Goal: Information Seeking & Learning: Learn about a topic

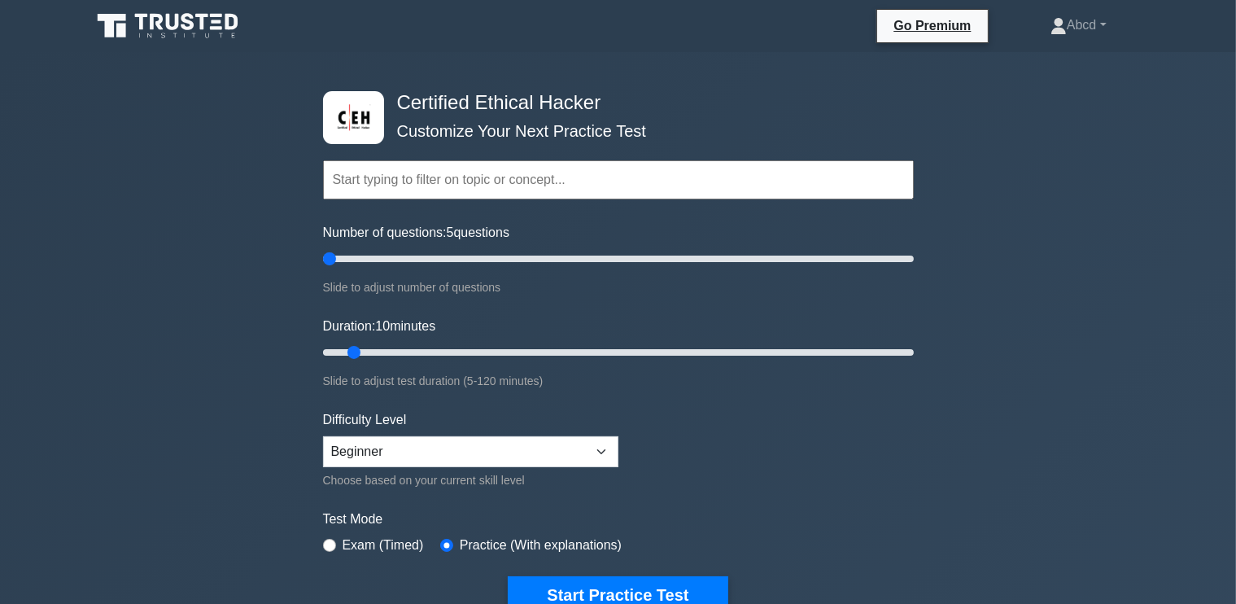
drag, startPoint x: 345, startPoint y: 256, endPoint x: 331, endPoint y: 256, distance: 13.8
type input "5"
click at [331, 256] on input "Number of questions: 5 questions" at bounding box center [618, 259] width 591 height 20
drag, startPoint x: 355, startPoint y: 347, endPoint x: 369, endPoint y: 347, distance: 14.7
type input "15"
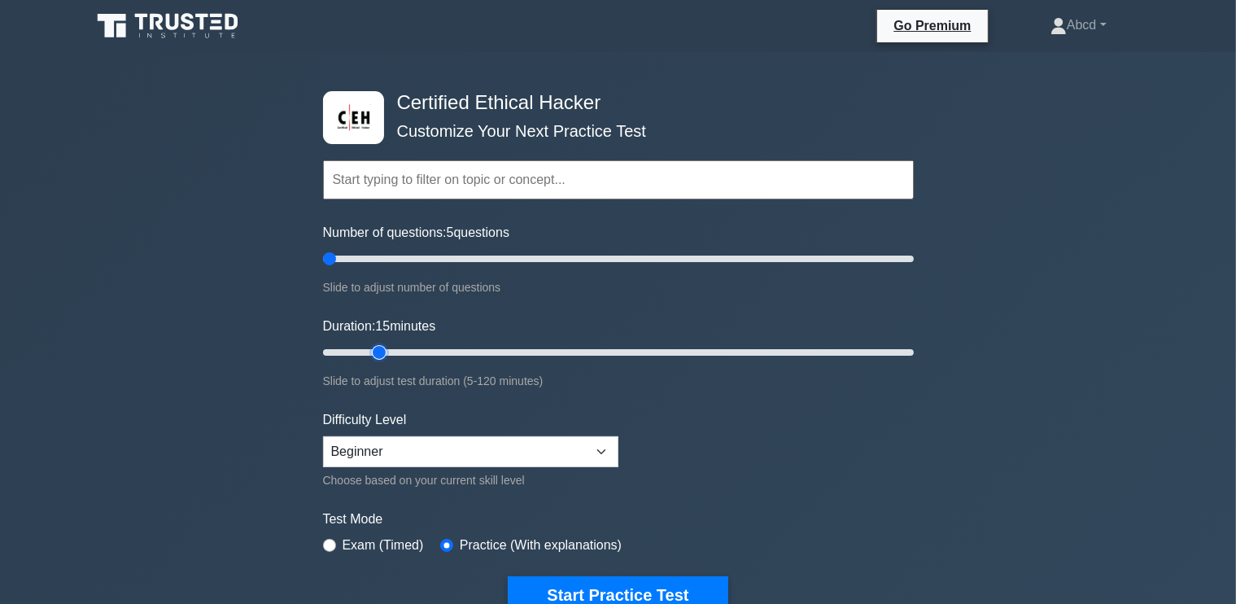
click at [369, 347] on input "Duration: 15 minutes" at bounding box center [618, 352] width 591 height 20
click at [390, 444] on select "Beginner Intermediate Expert" at bounding box center [470, 451] width 295 height 31
select select "expert"
click at [323, 436] on select "Beginner Intermediate Expert" at bounding box center [470, 451] width 295 height 31
click at [552, 576] on button "Start Practice Test" at bounding box center [618, 594] width 220 height 37
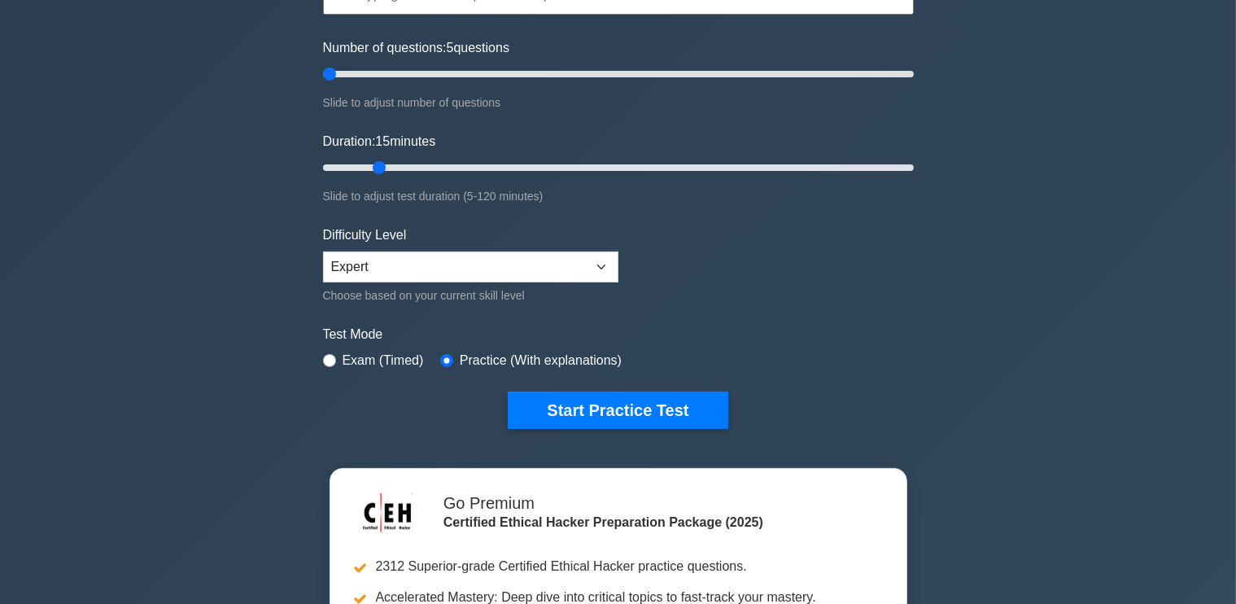
scroll to position [185, 0]
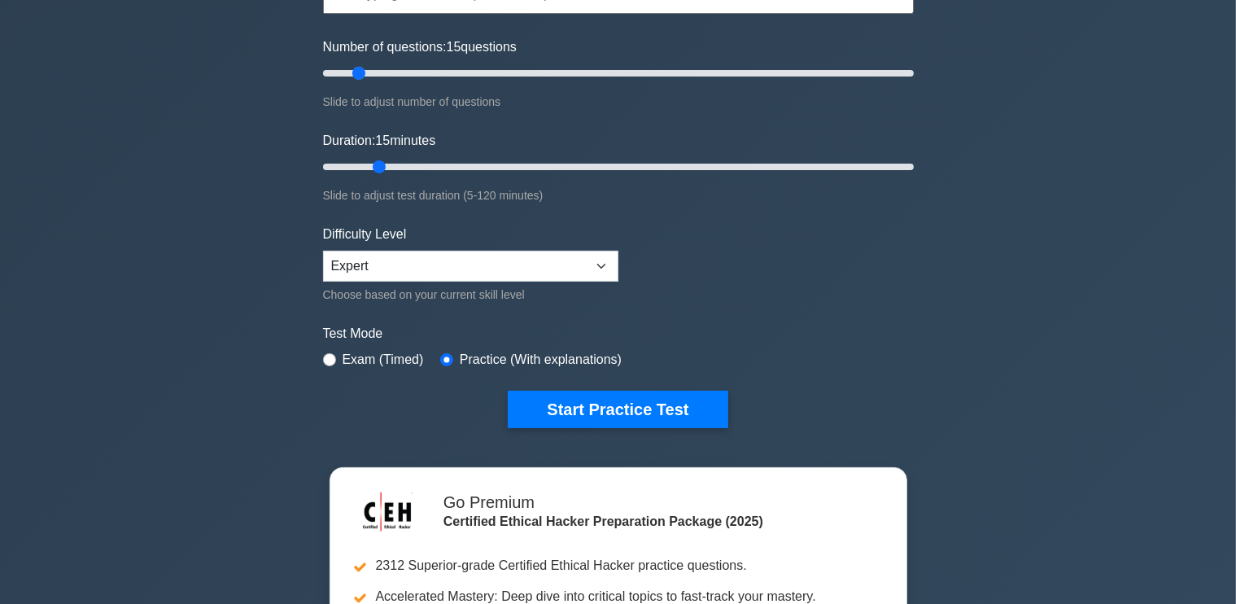
drag, startPoint x: 329, startPoint y: 68, endPoint x: 355, endPoint y: 68, distance: 26.0
type input "15"
click at [355, 68] on input "Number of questions: 15 questions" at bounding box center [618, 73] width 591 height 20
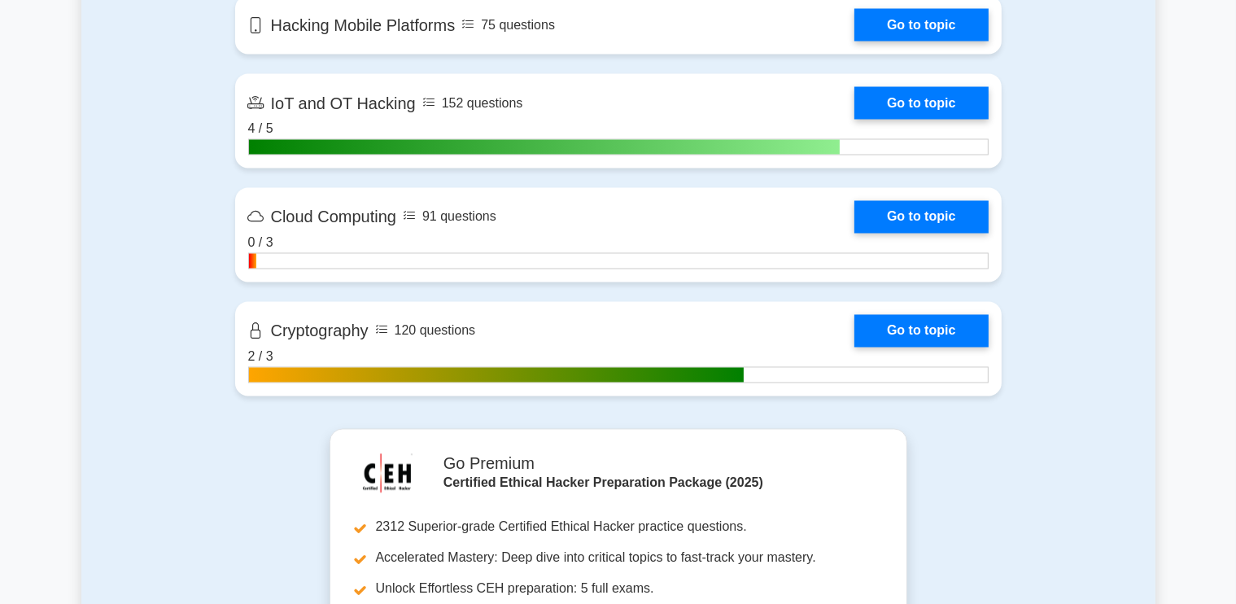
scroll to position [2967, 0]
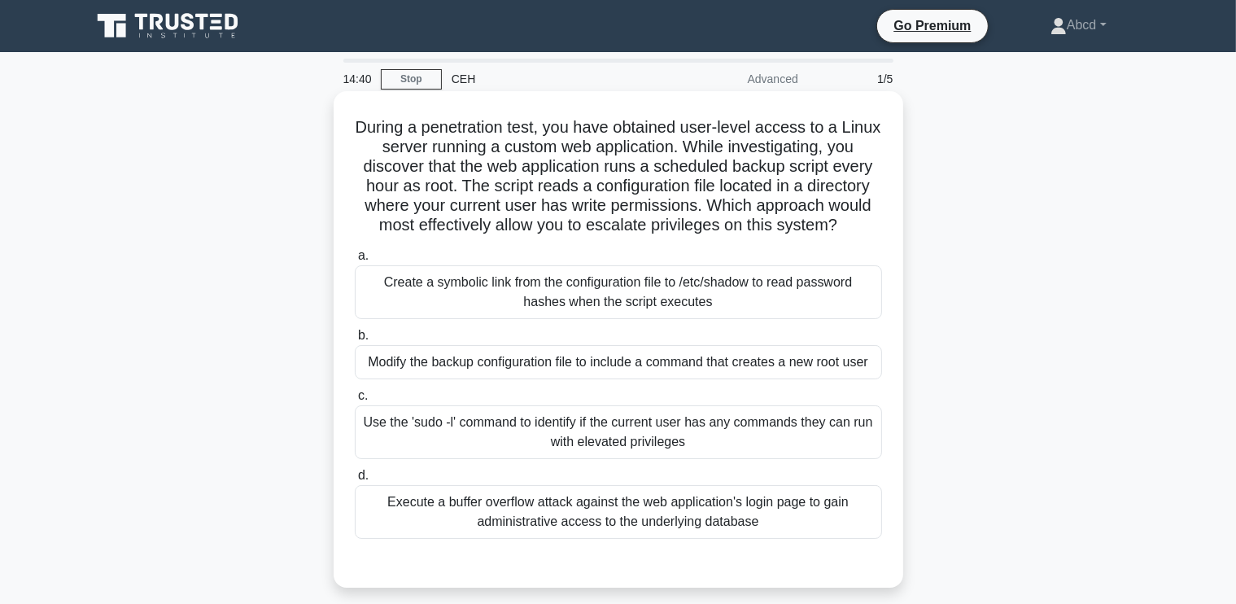
click at [527, 459] on div "Use the 'sudo -l' command to identify if the current user has any commands they…" at bounding box center [618, 432] width 527 height 54
click at [355, 401] on input "c. Use the 'sudo -l' command to identify if the current user has any commands t…" at bounding box center [355, 395] width 0 height 11
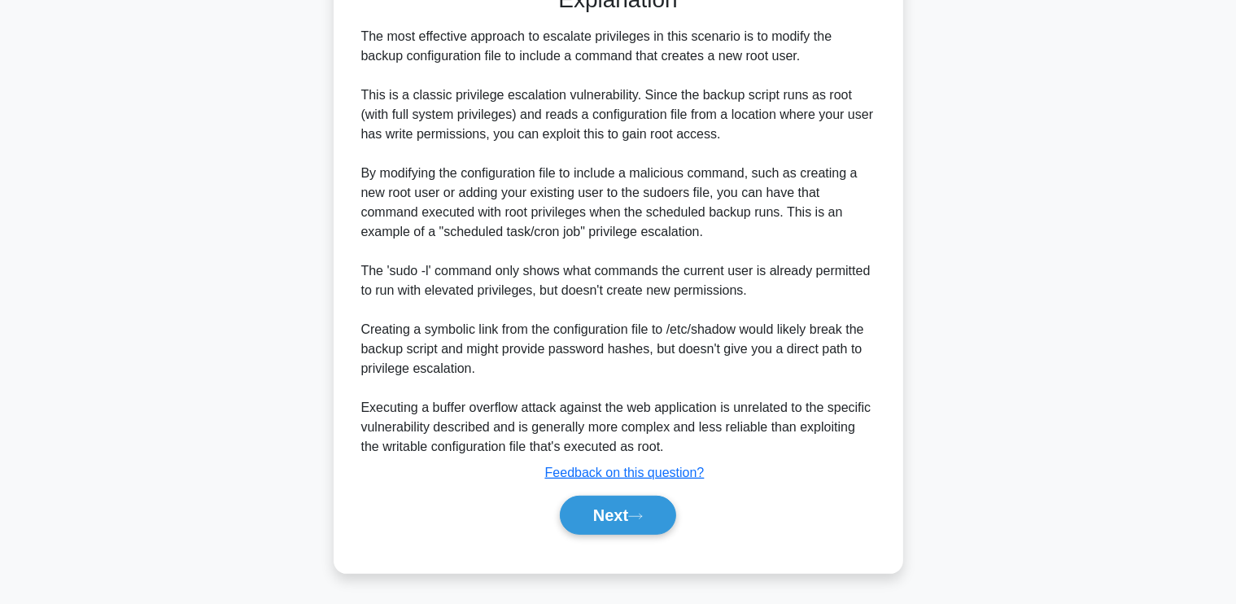
scroll to position [614, 0]
click at [603, 511] on button "Next" at bounding box center [618, 514] width 116 height 39
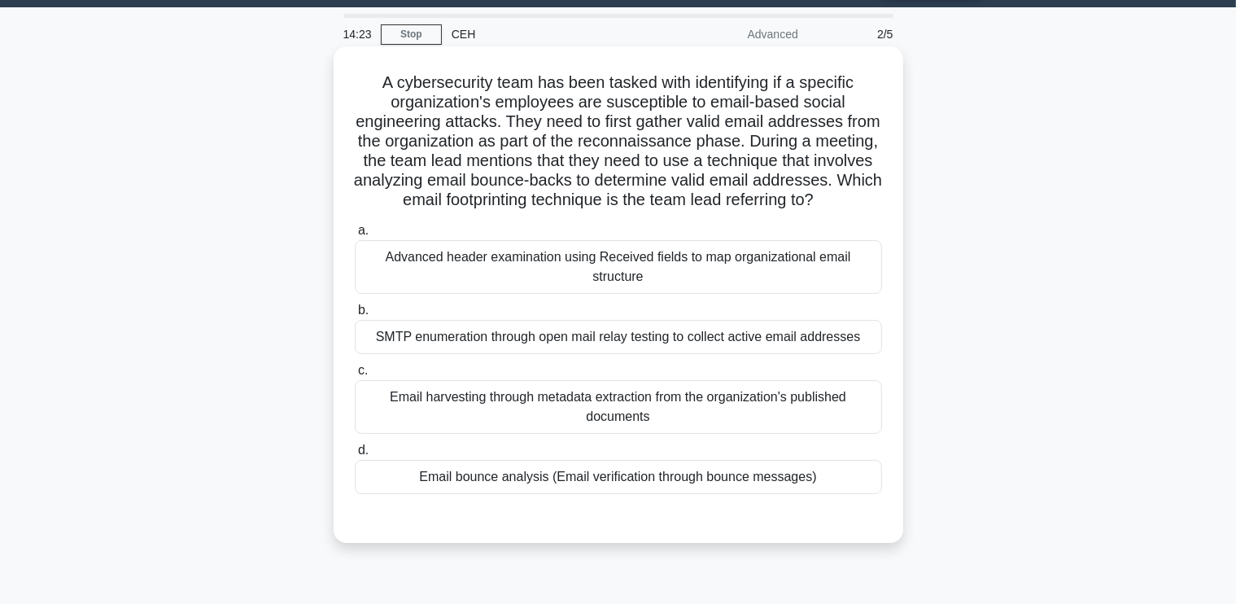
scroll to position [42, 0]
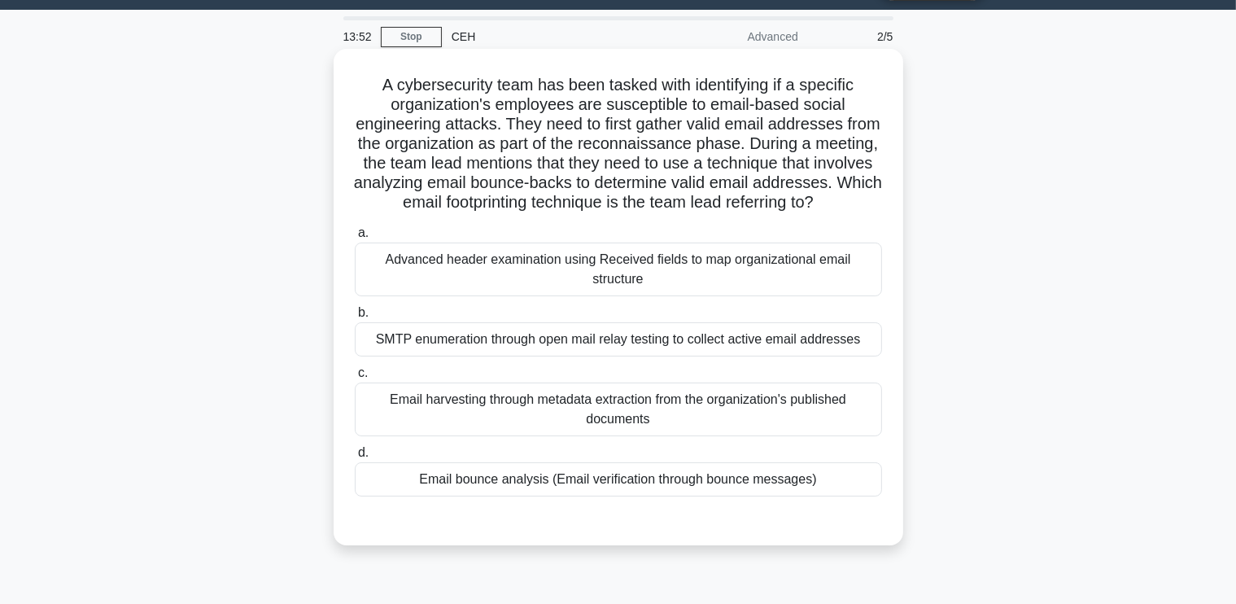
click at [608, 294] on div "Advanced header examination using Received fields to map organizational email s…" at bounding box center [618, 269] width 527 height 54
click at [355, 238] on input "a. Advanced header examination using Received fields to map organizational emai…" at bounding box center [355, 233] width 0 height 11
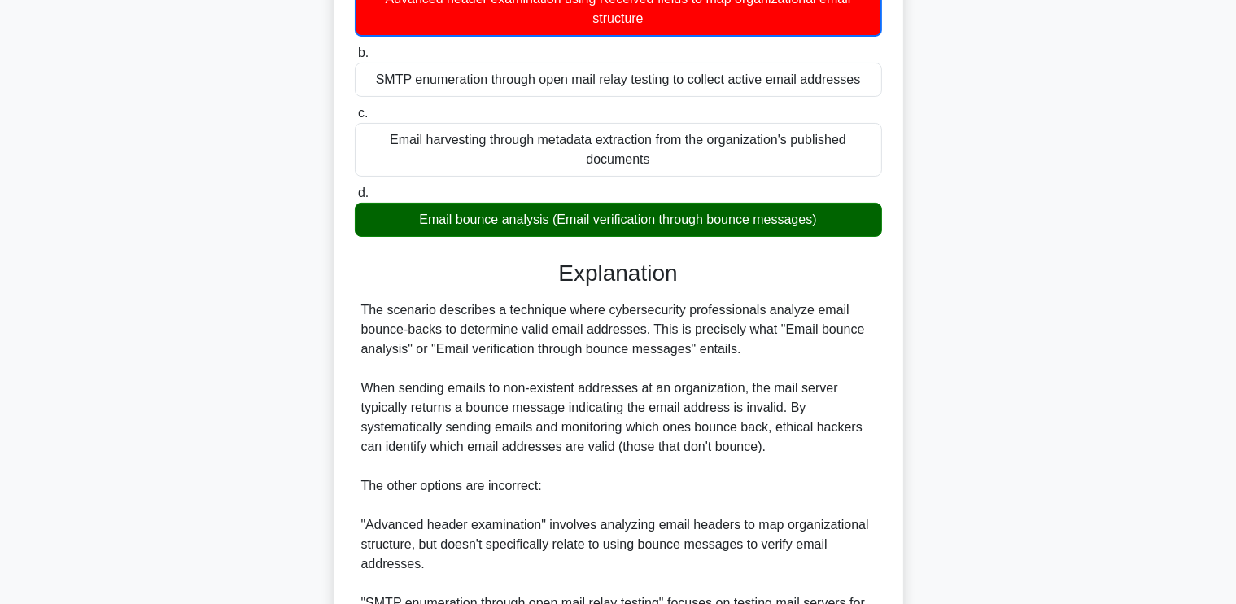
scroll to position [575, 0]
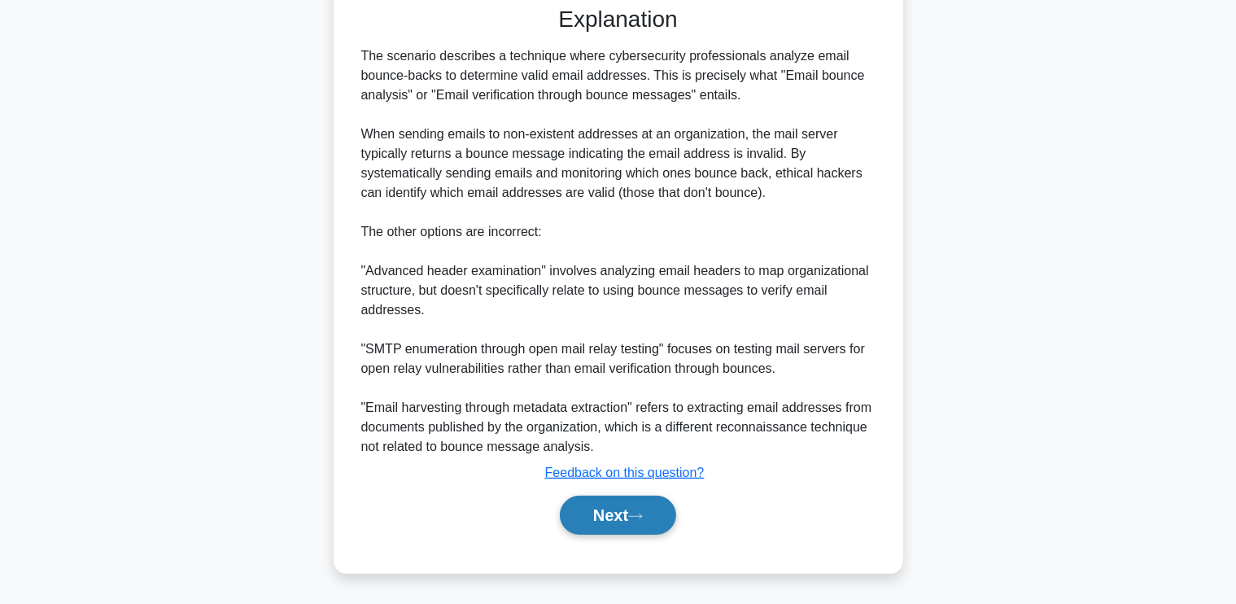
click at [594, 523] on button "Next" at bounding box center [618, 514] width 116 height 39
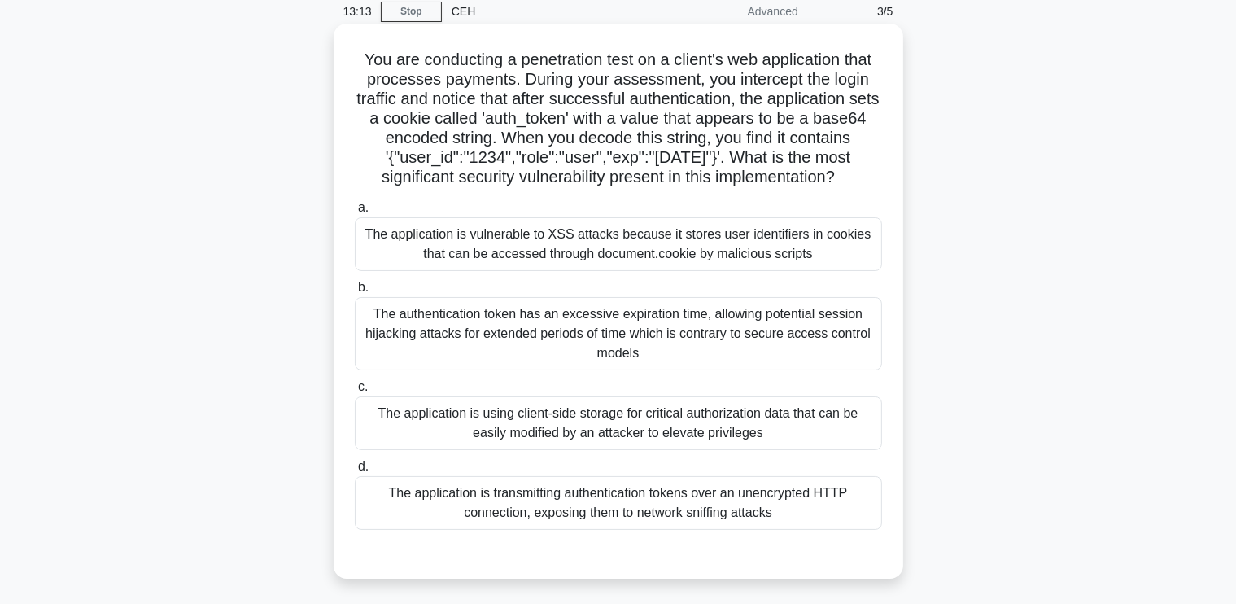
scroll to position [68, 0]
click at [688, 449] on div "The application is using client-side storage for critical authorization data th…" at bounding box center [618, 422] width 527 height 54
click at [355, 391] on input "c. The application is using client-side storage for critical authorization data…" at bounding box center [355, 386] width 0 height 11
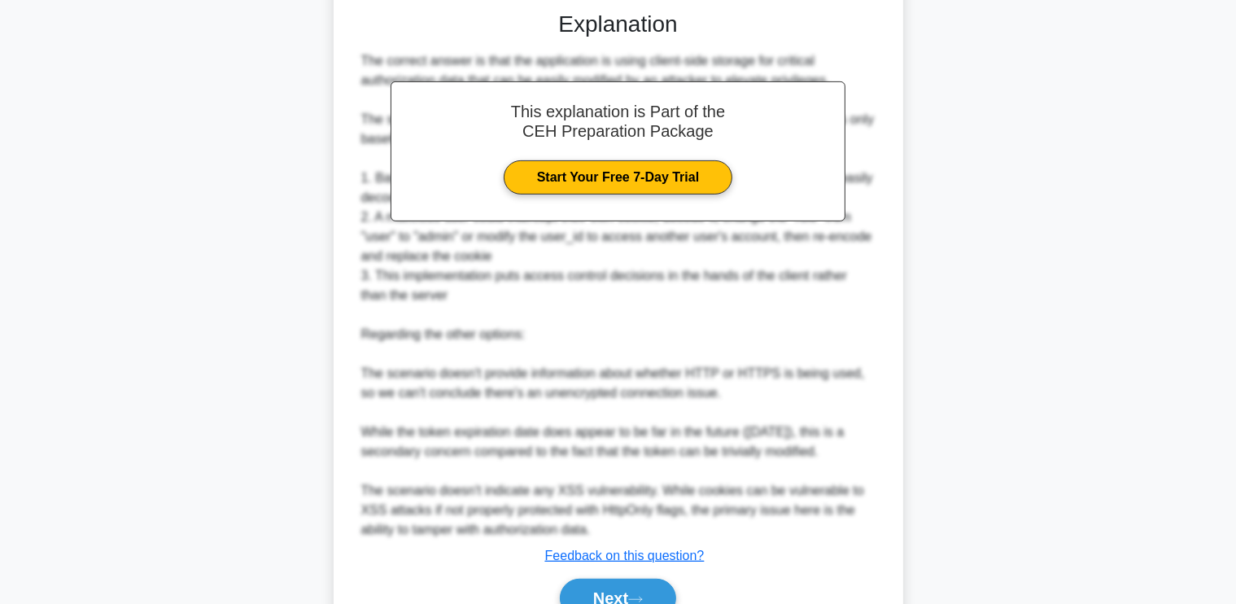
scroll to position [710, 0]
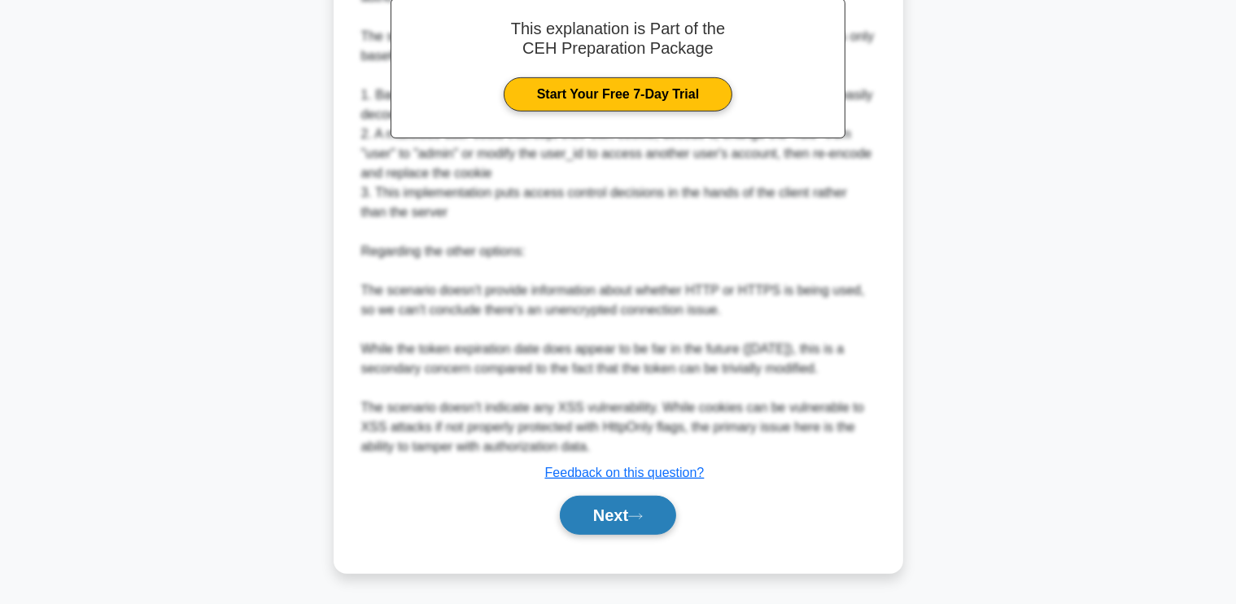
click at [608, 515] on button "Next" at bounding box center [618, 514] width 116 height 39
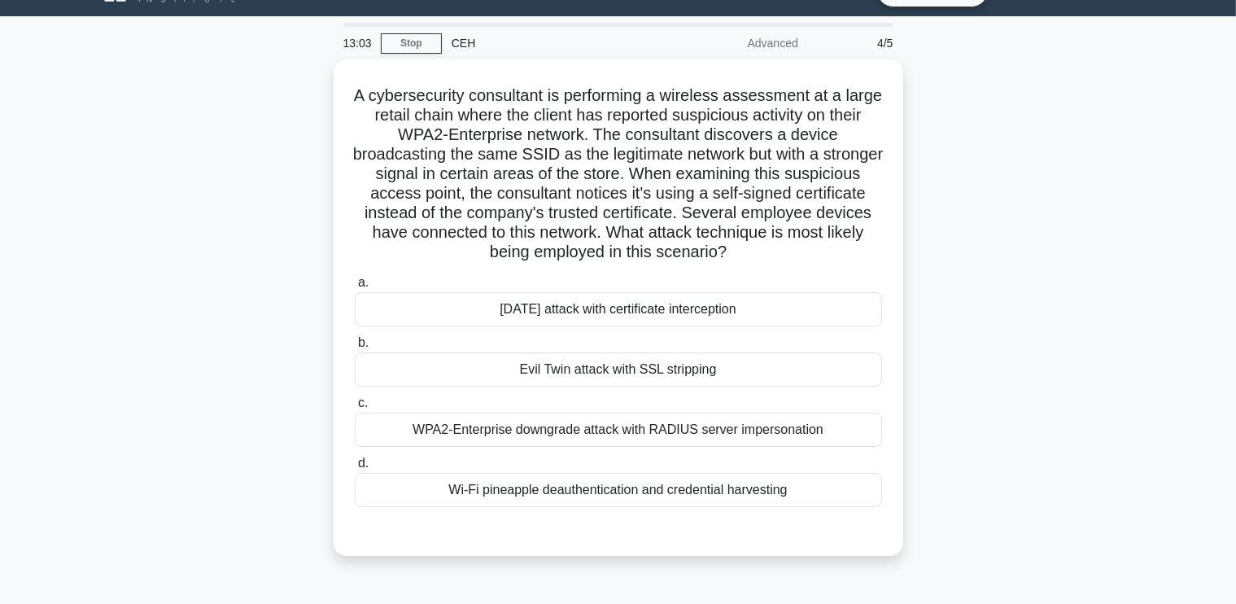
scroll to position [34, 0]
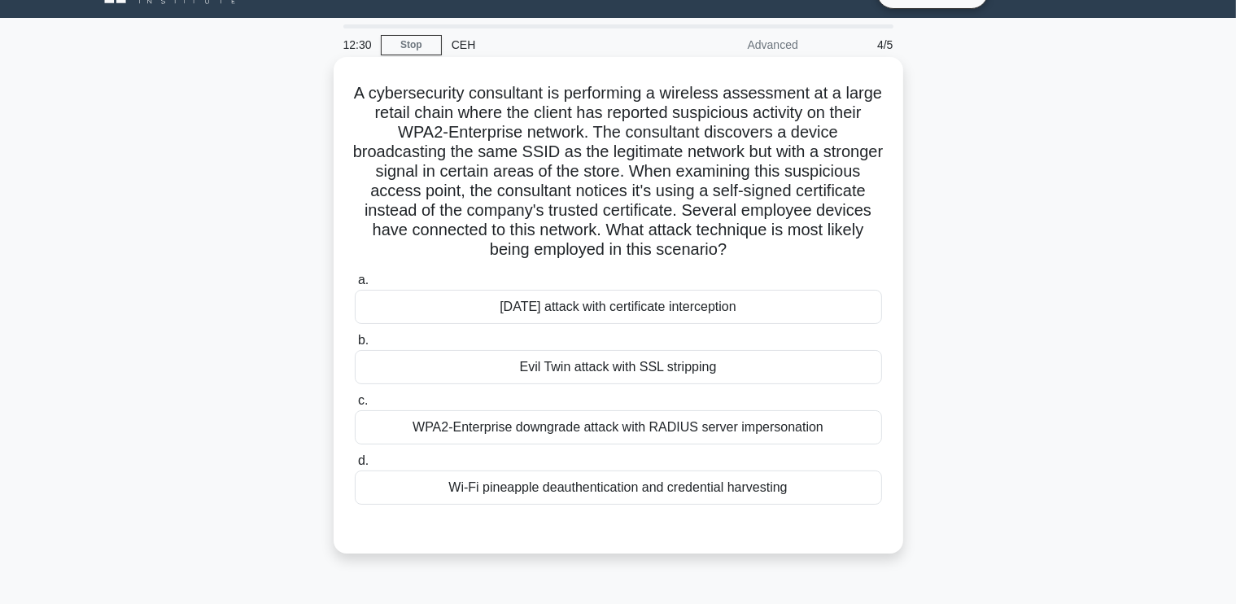
click at [525, 438] on div "WPA2-Enterprise downgrade attack with RADIUS server impersonation" at bounding box center [618, 427] width 527 height 34
click at [355, 406] on input "c. WPA2-Enterprise downgrade attack with RADIUS server impersonation" at bounding box center [355, 400] width 0 height 11
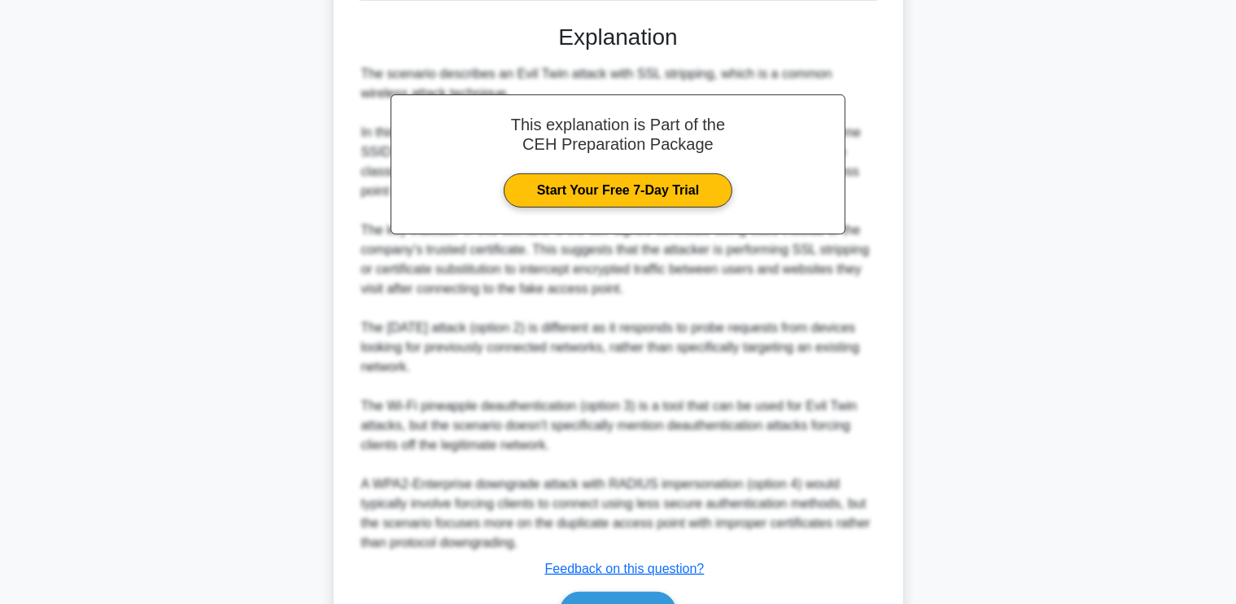
scroll to position [550, 0]
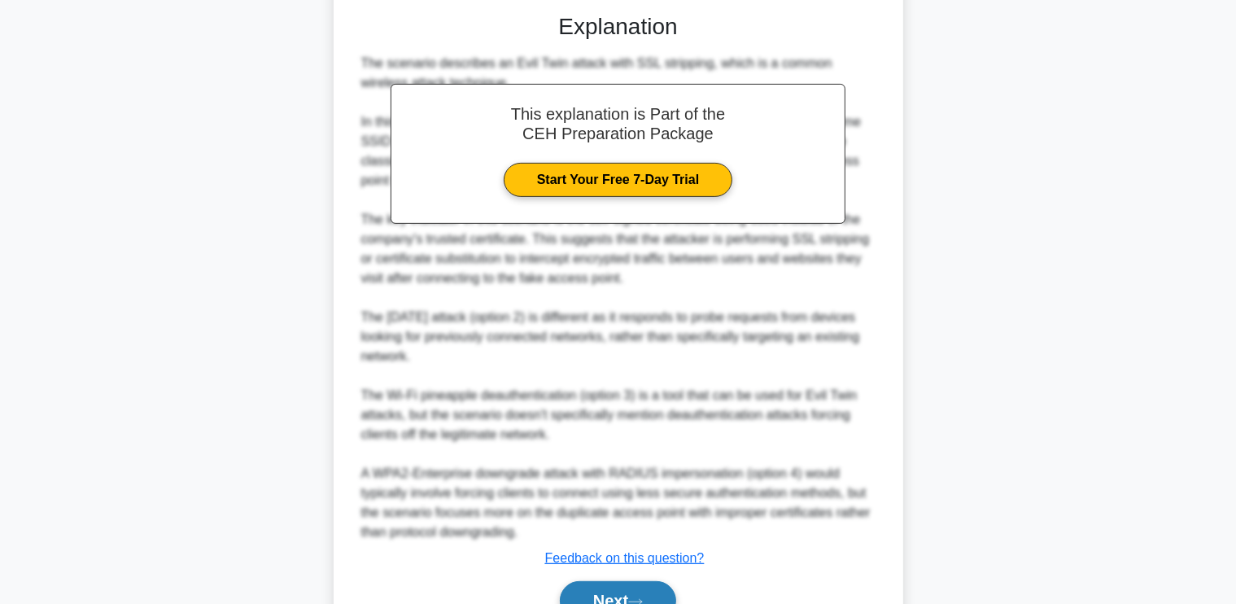
click at [581, 599] on button "Next" at bounding box center [618, 600] width 116 height 39
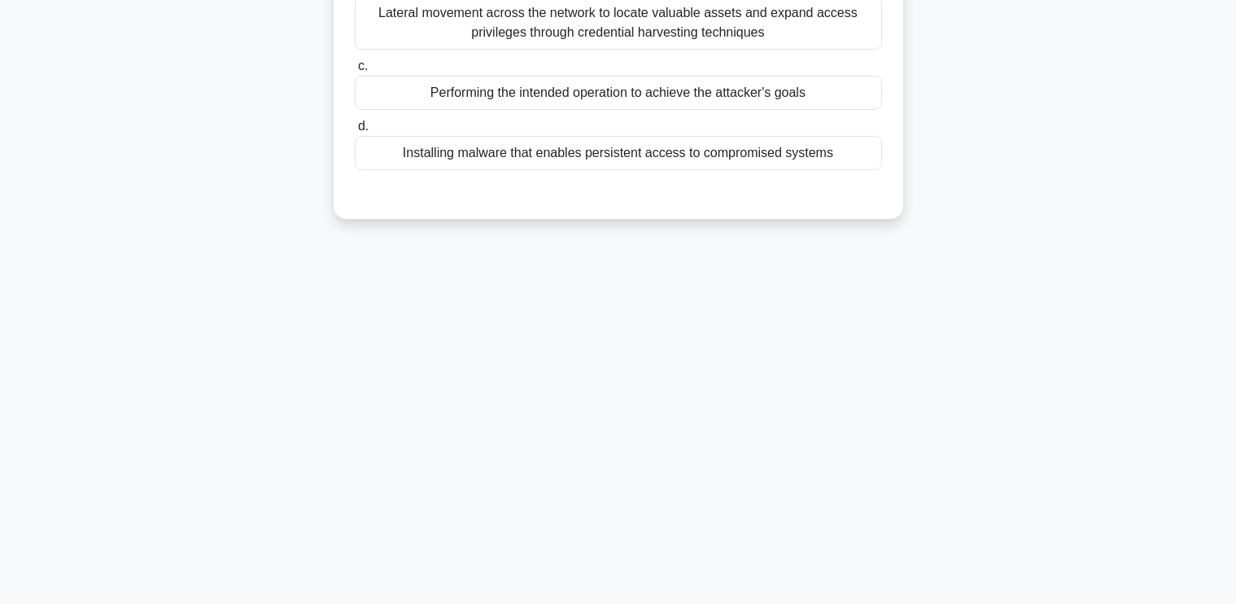
scroll to position [0, 0]
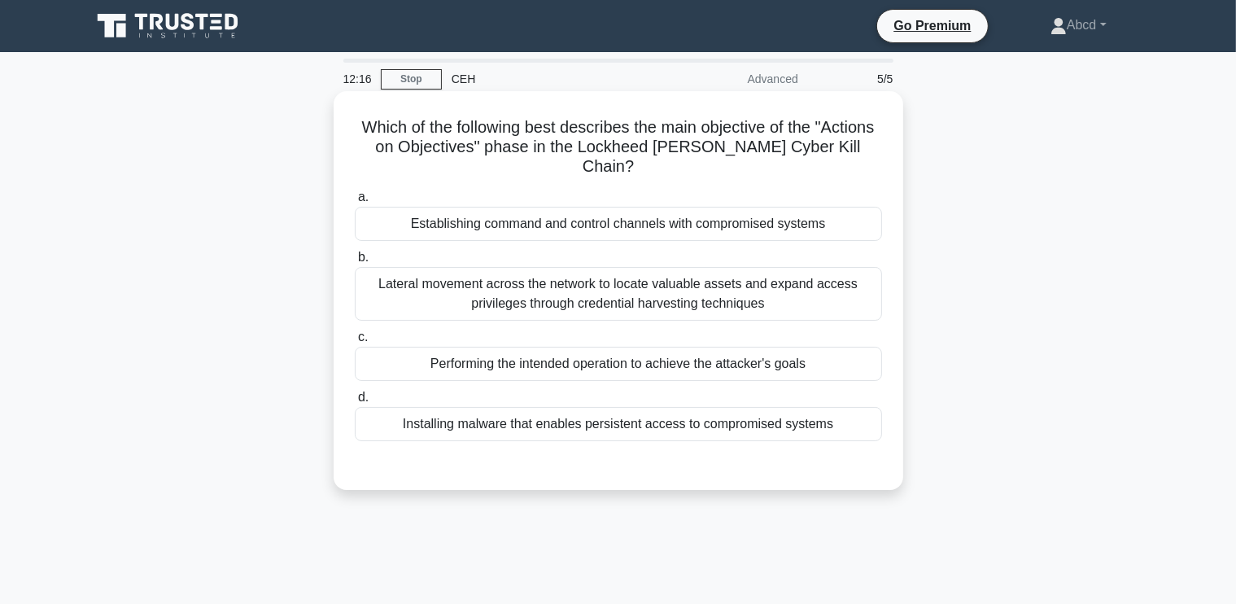
click at [610, 357] on div "Performing the intended operation to achieve the attacker's goals" at bounding box center [618, 364] width 527 height 34
click at [355, 342] on input "c. Performing the intended operation to achieve the attacker's goals" at bounding box center [355, 337] width 0 height 11
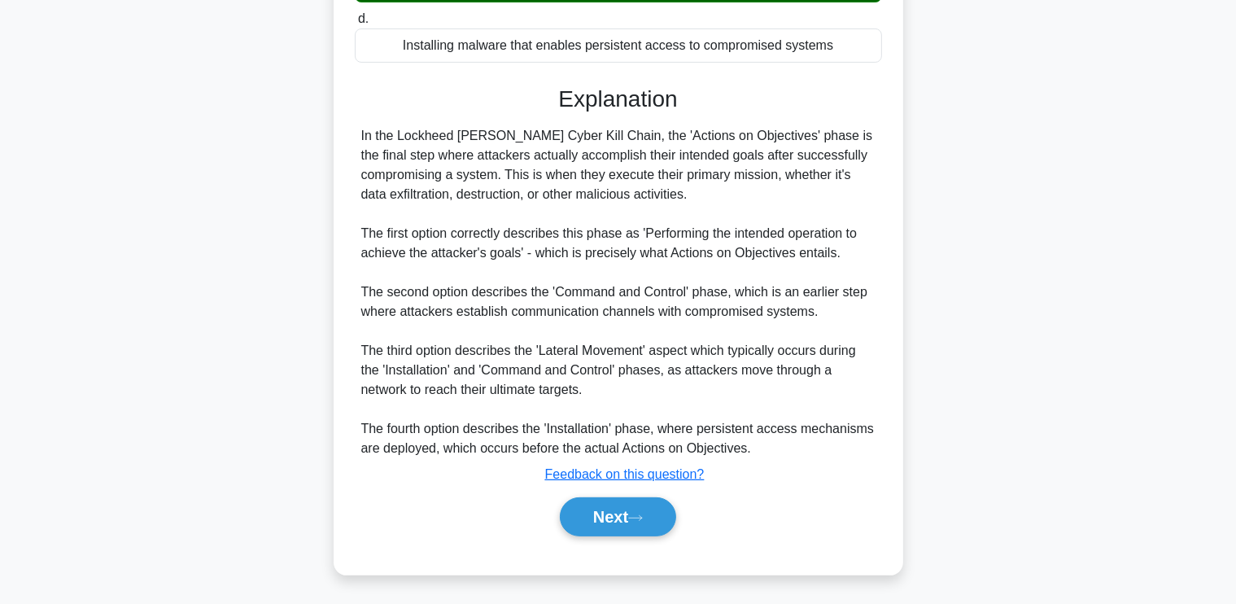
scroll to position [377, 0]
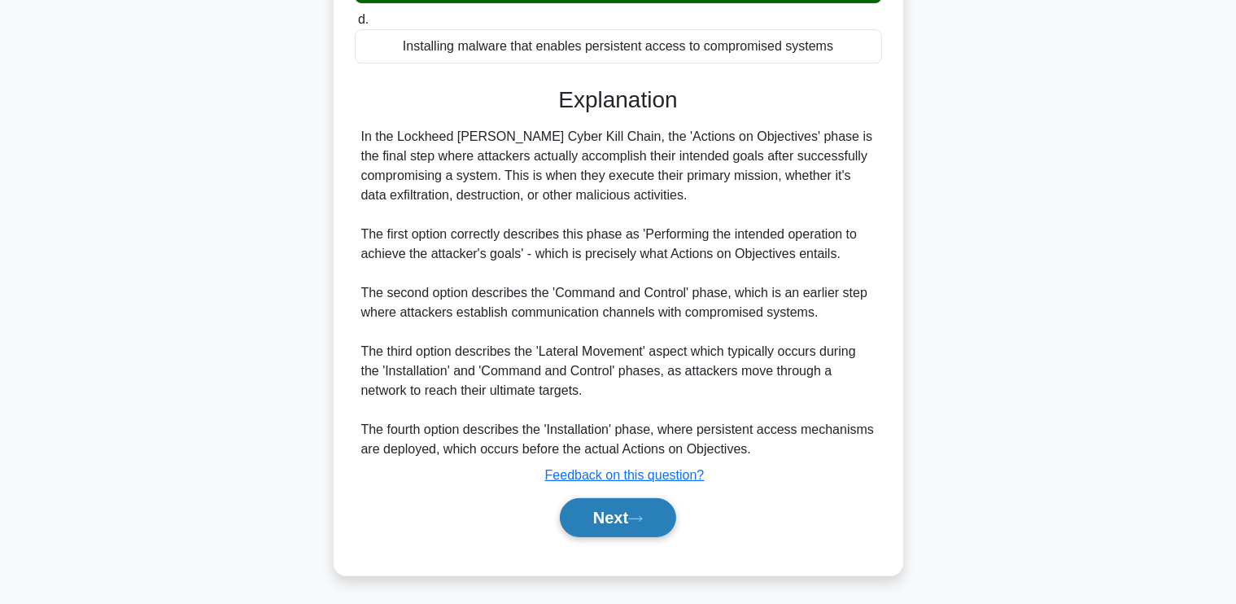
click at [607, 512] on button "Next" at bounding box center [618, 517] width 116 height 39
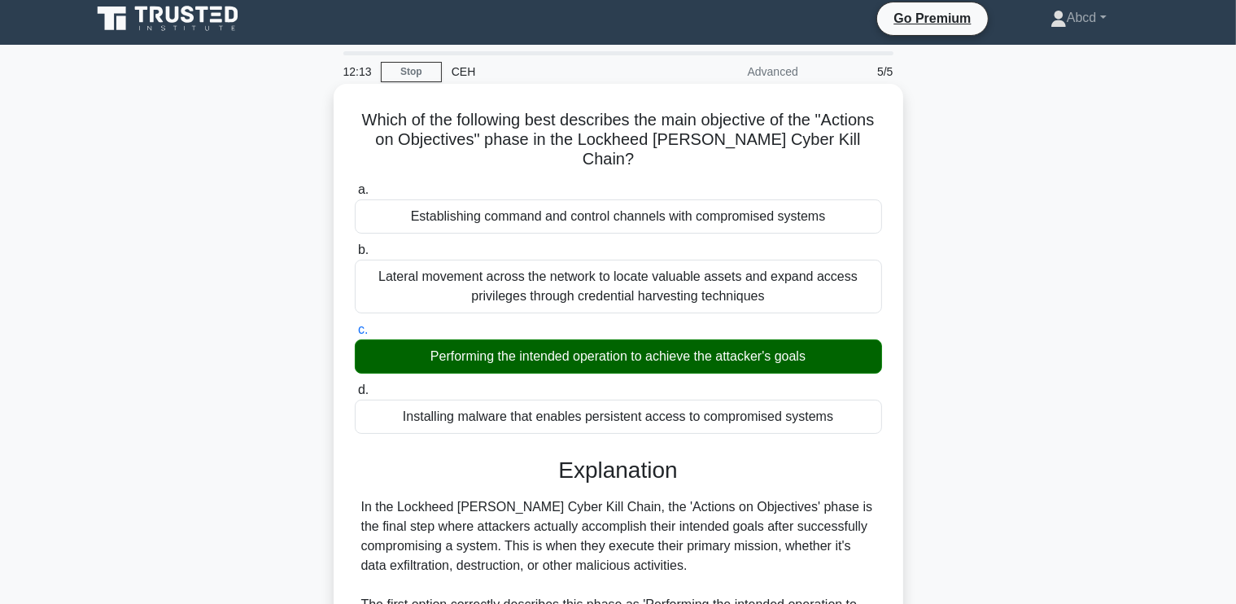
scroll to position [0, 0]
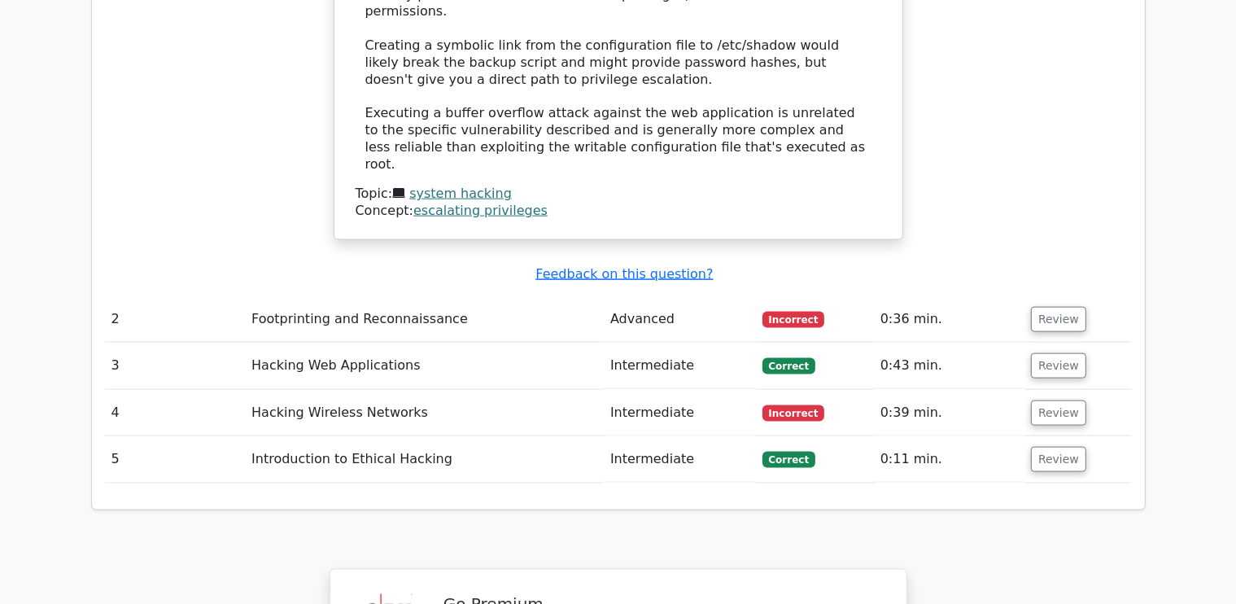
scroll to position [2156, 0]
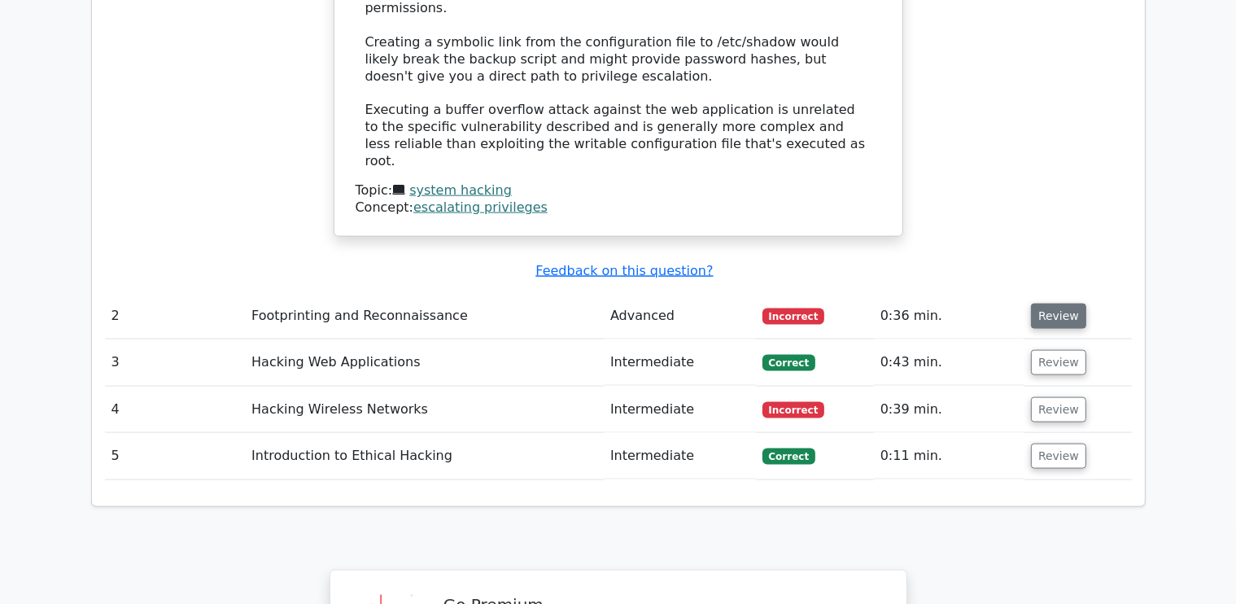
click at [1041, 303] on button "Review" at bounding box center [1058, 315] width 55 height 25
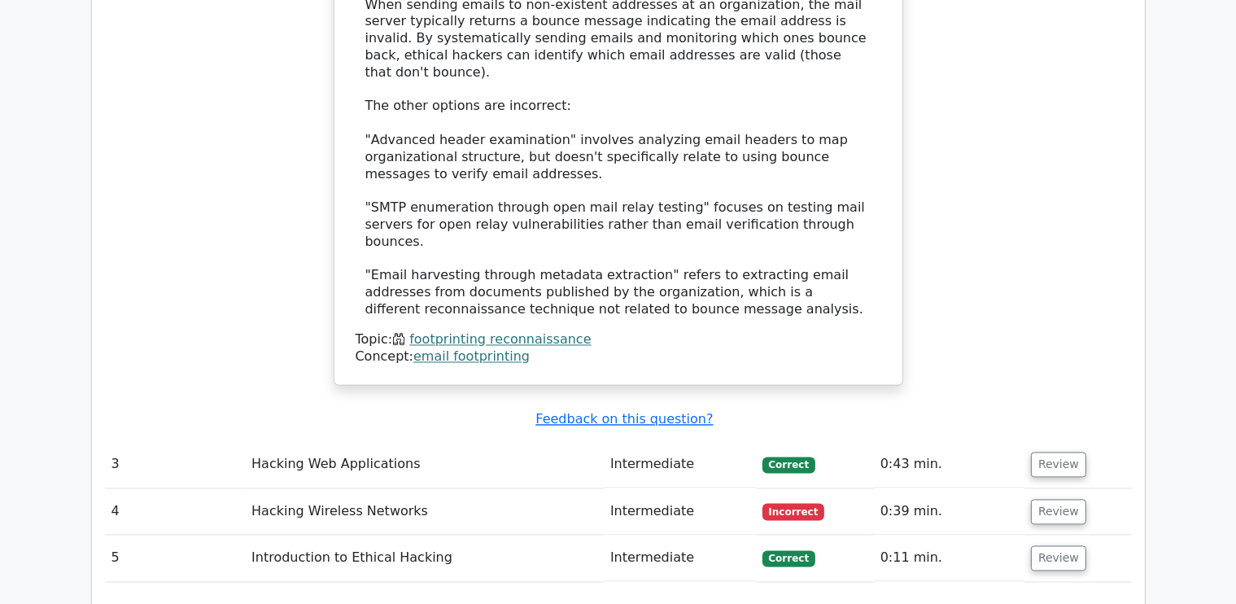
scroll to position [3120, 0]
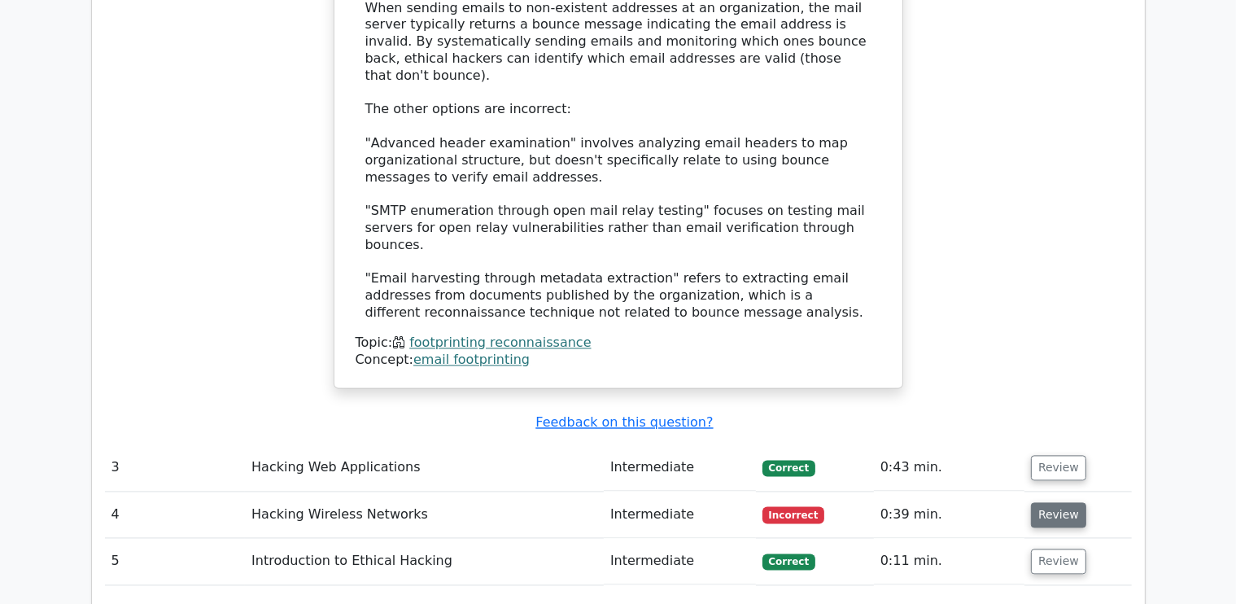
click at [1051, 502] on button "Review" at bounding box center [1058, 514] width 55 height 25
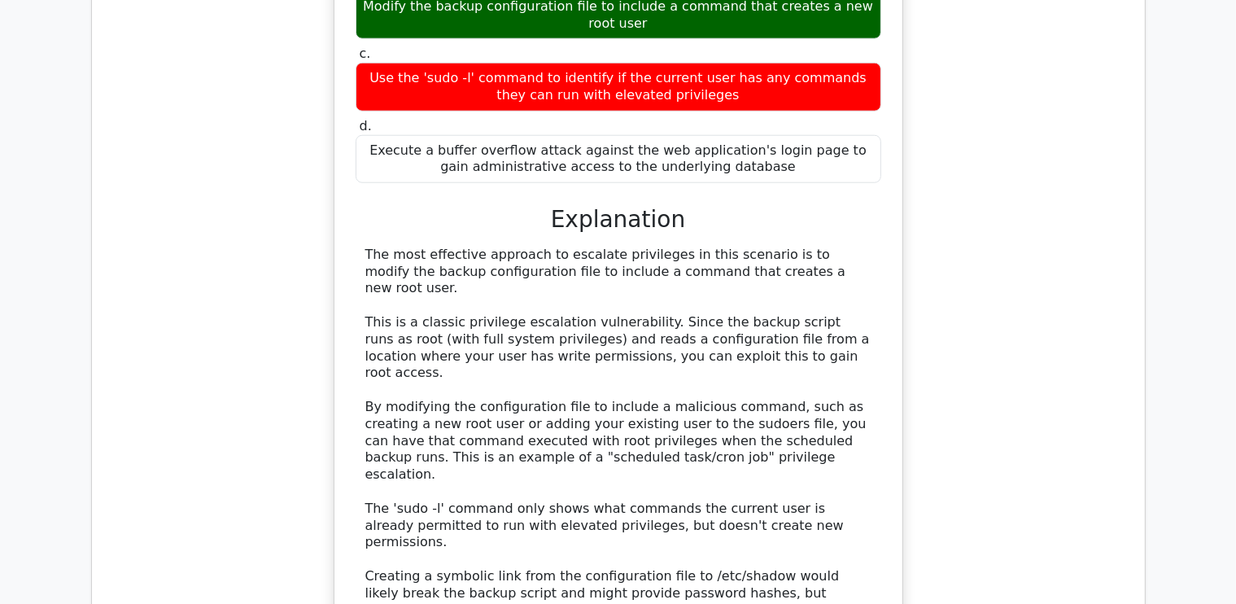
scroll to position [1622, 0]
